Goal: Task Accomplishment & Management: Manage account settings

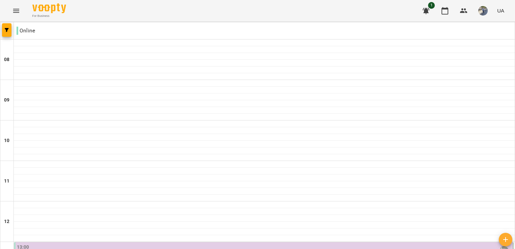
scroll to position [183, 0]
click at [182, 243] on div "13:00" at bounding box center [264, 251] width 495 height 16
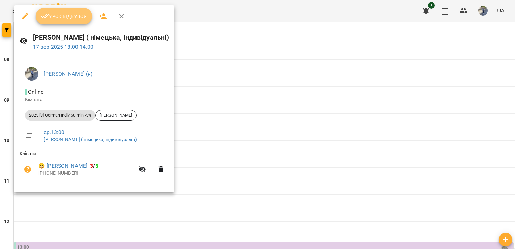
click at [73, 17] on span "Урок відбувся" at bounding box center [64, 16] width 46 height 8
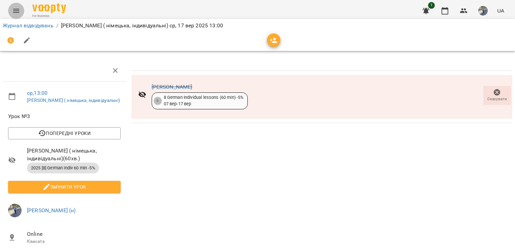
click at [14, 9] on icon "Menu" at bounding box center [16, 11] width 6 height 4
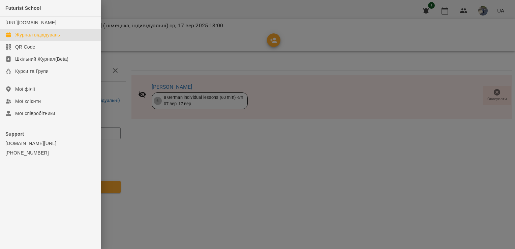
click at [46, 38] on div "Журнал відвідувань" at bounding box center [37, 34] width 45 height 7
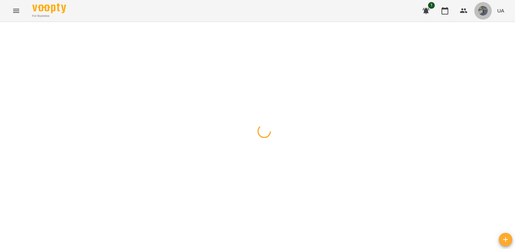
click at [485, 16] on button "button" at bounding box center [483, 11] width 18 height 18
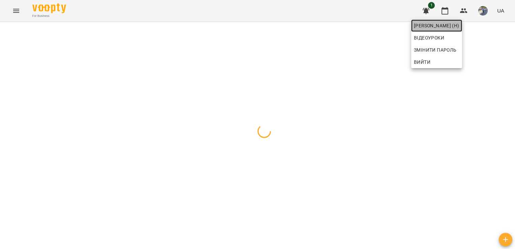
click at [459, 25] on span "[PERSON_NAME] (н)" at bounding box center [437, 26] width 46 height 8
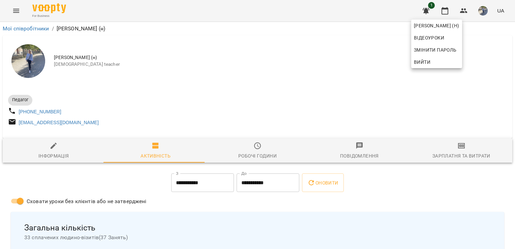
drag, startPoint x: 513, startPoint y: 42, endPoint x: 515, endPoint y: 53, distance: 10.6
click at [364, 82] on div at bounding box center [257, 124] width 515 height 249
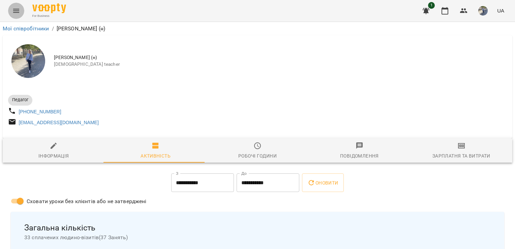
click at [18, 10] on icon "Menu" at bounding box center [16, 11] width 8 height 8
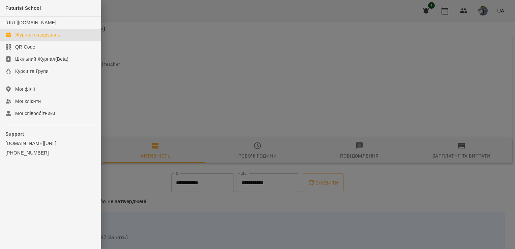
click at [44, 38] on div "Журнал відвідувань" at bounding box center [37, 34] width 45 height 7
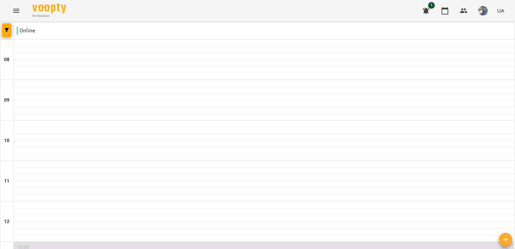
scroll to position [432, 0]
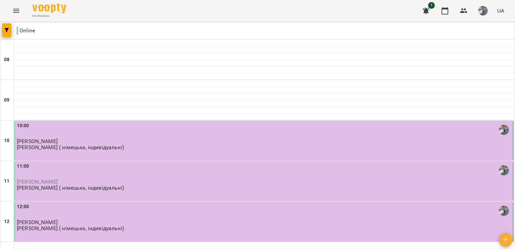
scroll to position [183, 0]
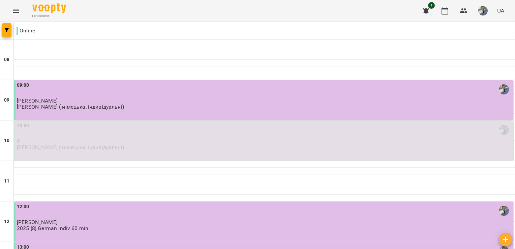
click at [178, 139] on p "0" at bounding box center [264, 141] width 495 height 6
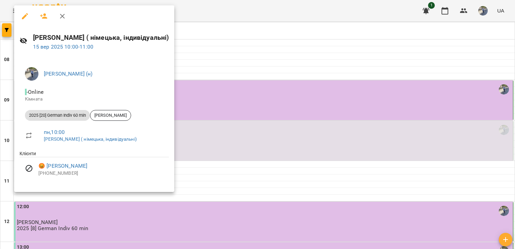
click at [241, 21] on div at bounding box center [257, 124] width 515 height 249
